Goal: Information Seeking & Learning: Understand process/instructions

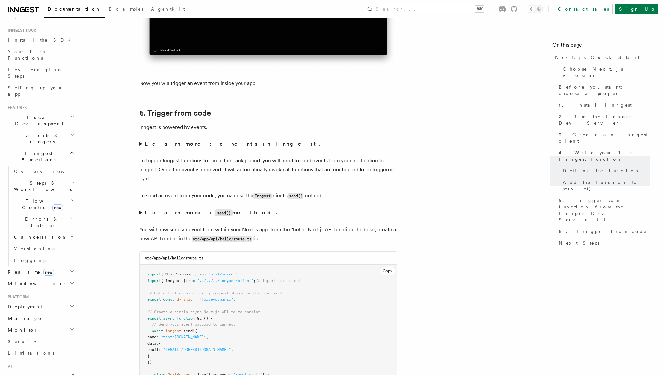
scroll to position [65, 0]
click at [38, 364] on link "AgentKit" at bounding box center [40, 370] width 71 height 12
click at [41, 174] on span "Steps & Workflows" at bounding box center [41, 180] width 61 height 13
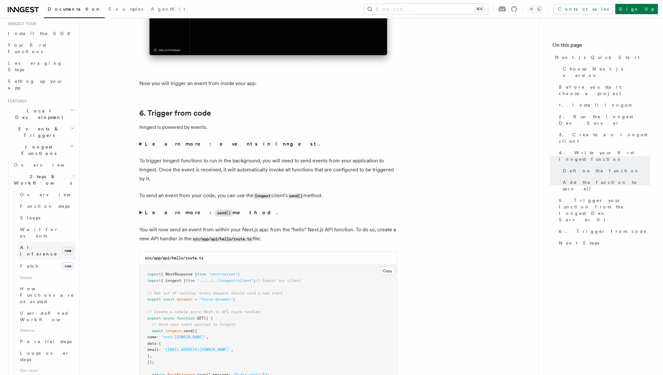
click at [33, 245] on span "AI Inference" at bounding box center [38, 251] width 37 height 12
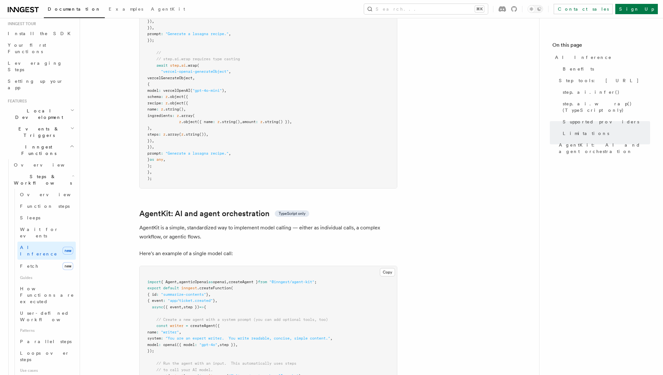
scroll to position [1720, 0]
click at [229, 278] on span "," at bounding box center [227, 280] width 2 height 5
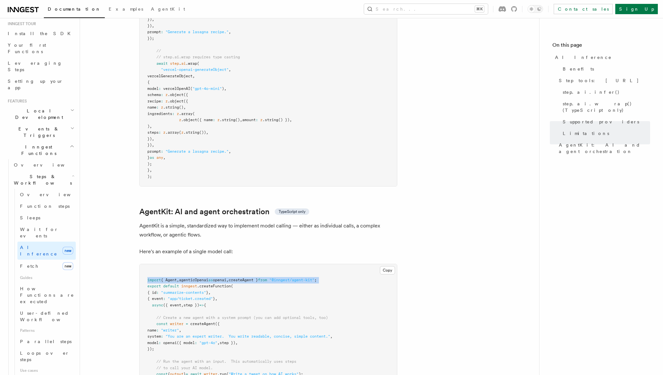
copy code "import { Agent , agenticOpenai as openai , createAgent } from "@inngest/agent-k…"
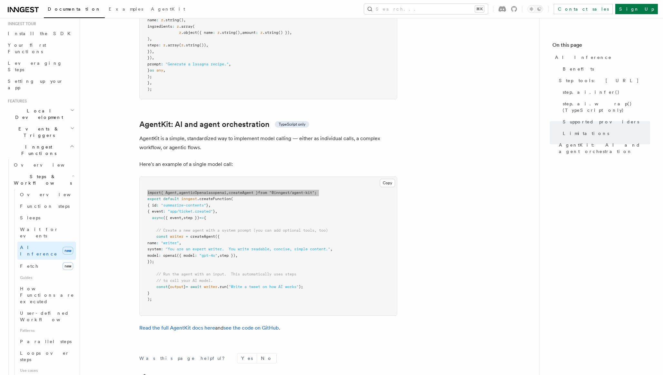
scroll to position [1808, 0]
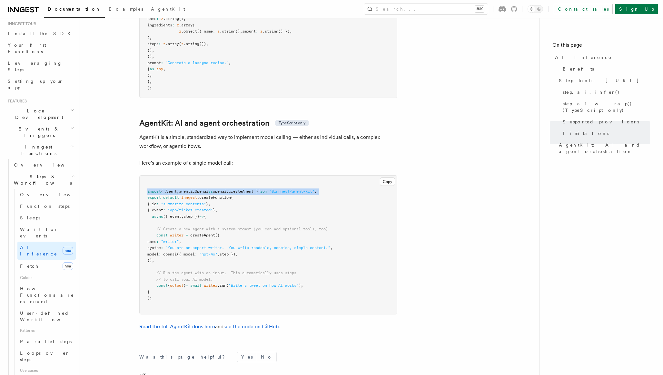
drag, startPoint x: 156, startPoint y: 208, endPoint x: 166, endPoint y: 235, distance: 29.1
click at [166, 235] on pre "import { Agent , agenticOpenai as openai , createAgent } from "@inngest/agent-k…" at bounding box center [268, 245] width 257 height 139
copy code "const writer = createAgent ({ name : "writer" , system : "You are an expert wri…"
click at [204, 236] on pre "import { Agent , agenticOpenai as openai , createAgent } from "@inngest/agent-k…" at bounding box center [268, 245] width 257 height 139
click at [188, 284] on span "=" at bounding box center [187, 286] width 2 height 5
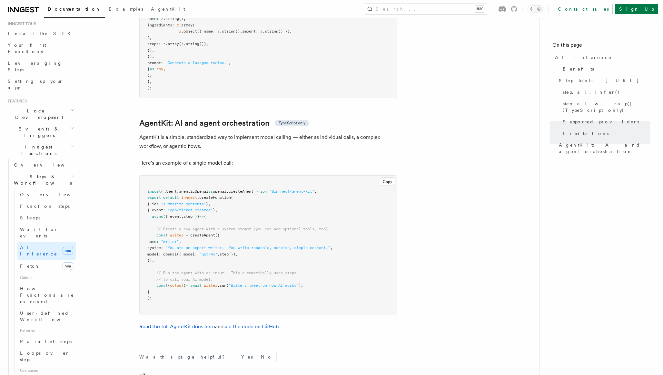
click at [188, 284] on span "=" at bounding box center [187, 286] width 2 height 5
copy code "const { output } = await writer .run ( "Write a tweet on how AI works" );"
